Goal: Information Seeking & Learning: Learn about a topic

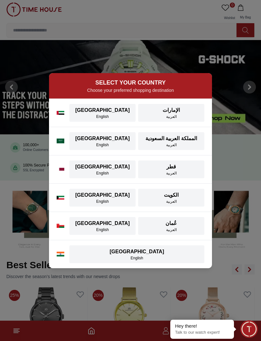
click at [116, 111] on div "[GEOGRAPHIC_DATA]" at bounding box center [102, 111] width 59 height 8
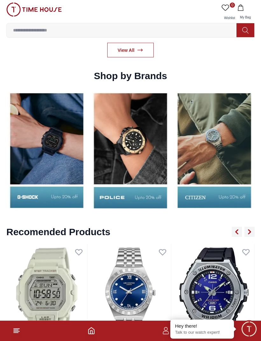
scroll to position [669, 0]
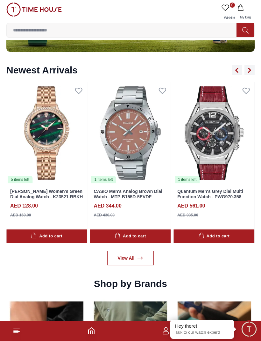
click at [171, 36] on input at bounding box center [124, 30] width 235 height 13
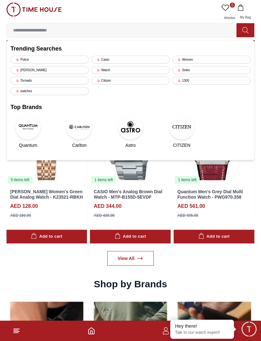
click at [172, 37] on label at bounding box center [124, 30] width 235 height 14
click at [172, 37] on input at bounding box center [124, 30] width 235 height 13
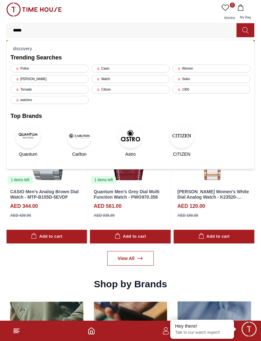
type input "******"
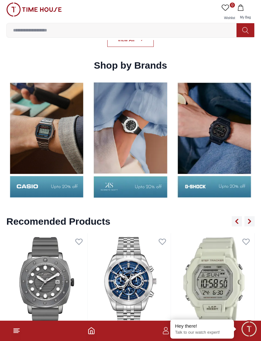
scroll to position [679, 0]
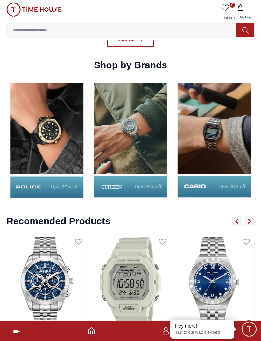
click at [153, 138] on img at bounding box center [130, 140] width 80 height 126
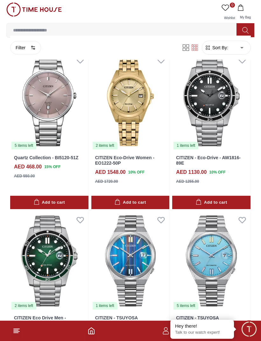
scroll to position [1137, 0]
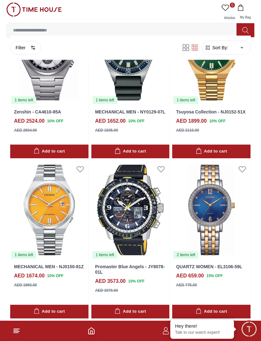
scroll to position [2466, 0]
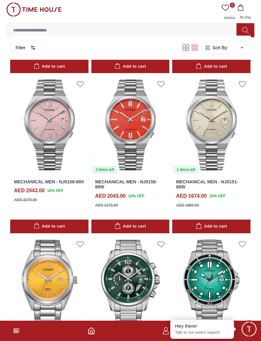
scroll to position [3336, 0]
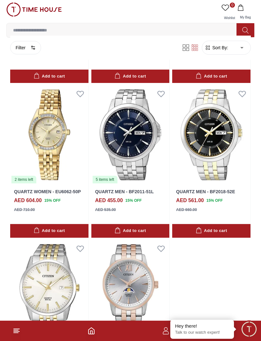
scroll to position [4531, 0]
